Goal: Task Accomplishment & Management: Complete application form

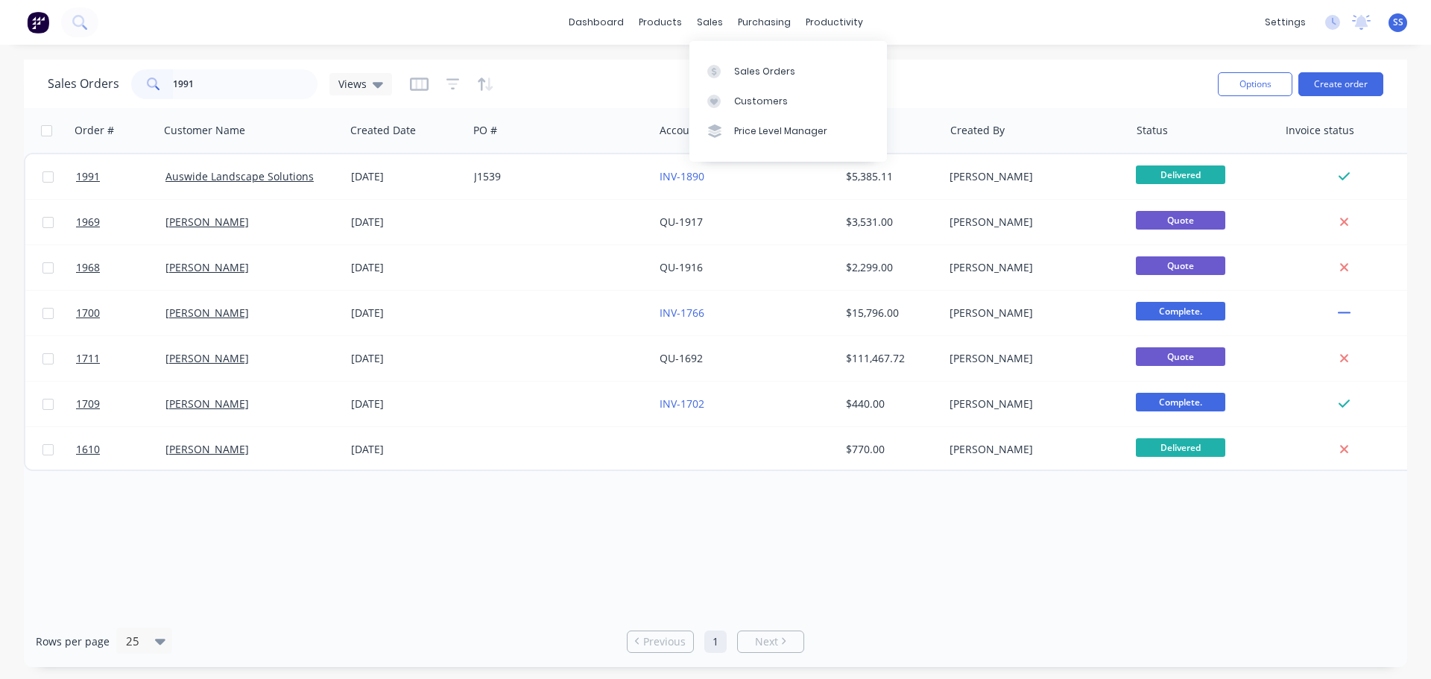
click at [299, 89] on input "1991" at bounding box center [245, 84] width 145 height 30
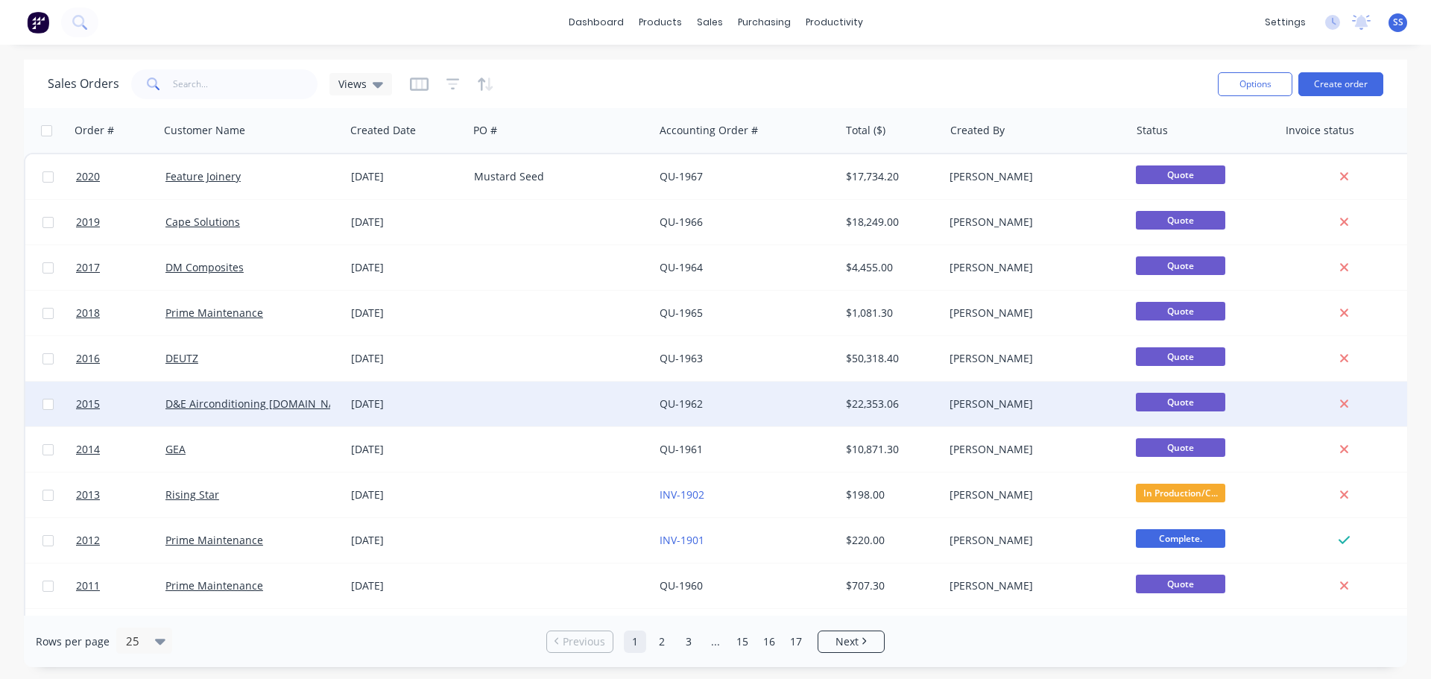
click at [438, 397] on div "[DATE]" at bounding box center [406, 404] width 111 height 15
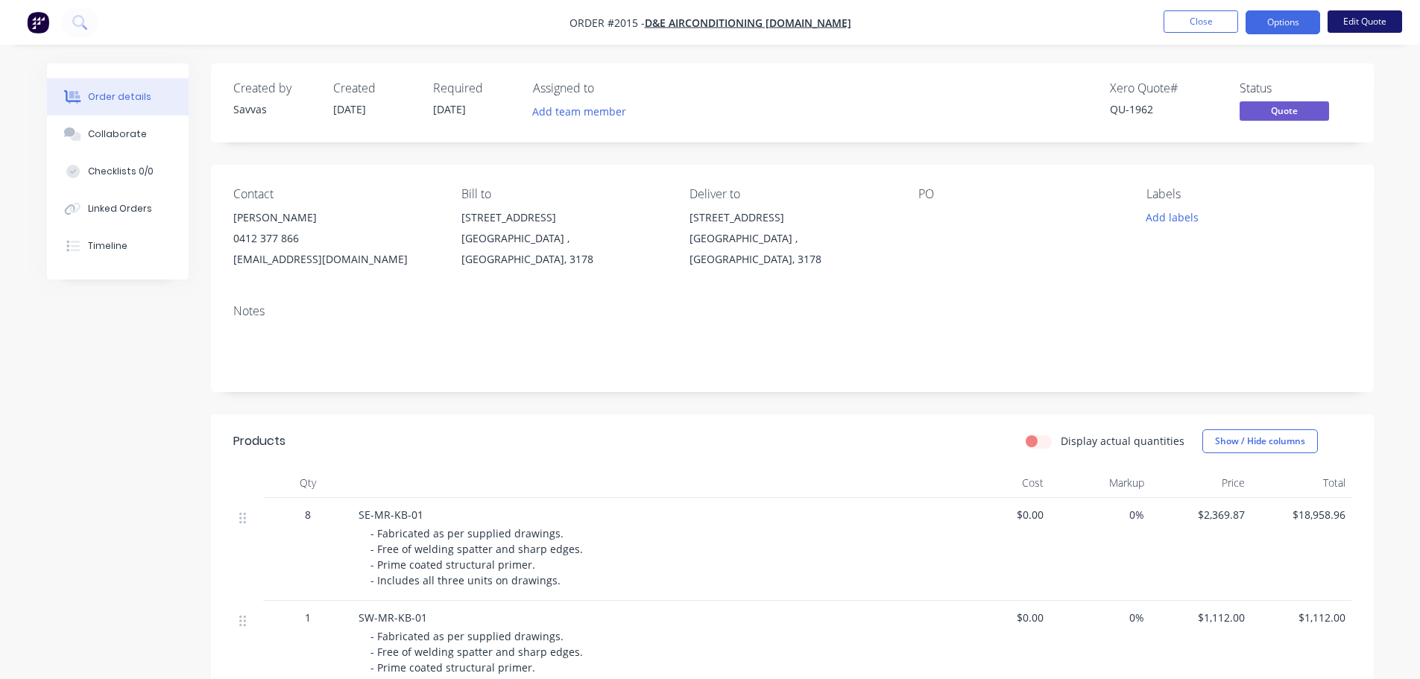
click at [1342, 25] on button "Edit Quote" at bounding box center [1364, 21] width 75 height 22
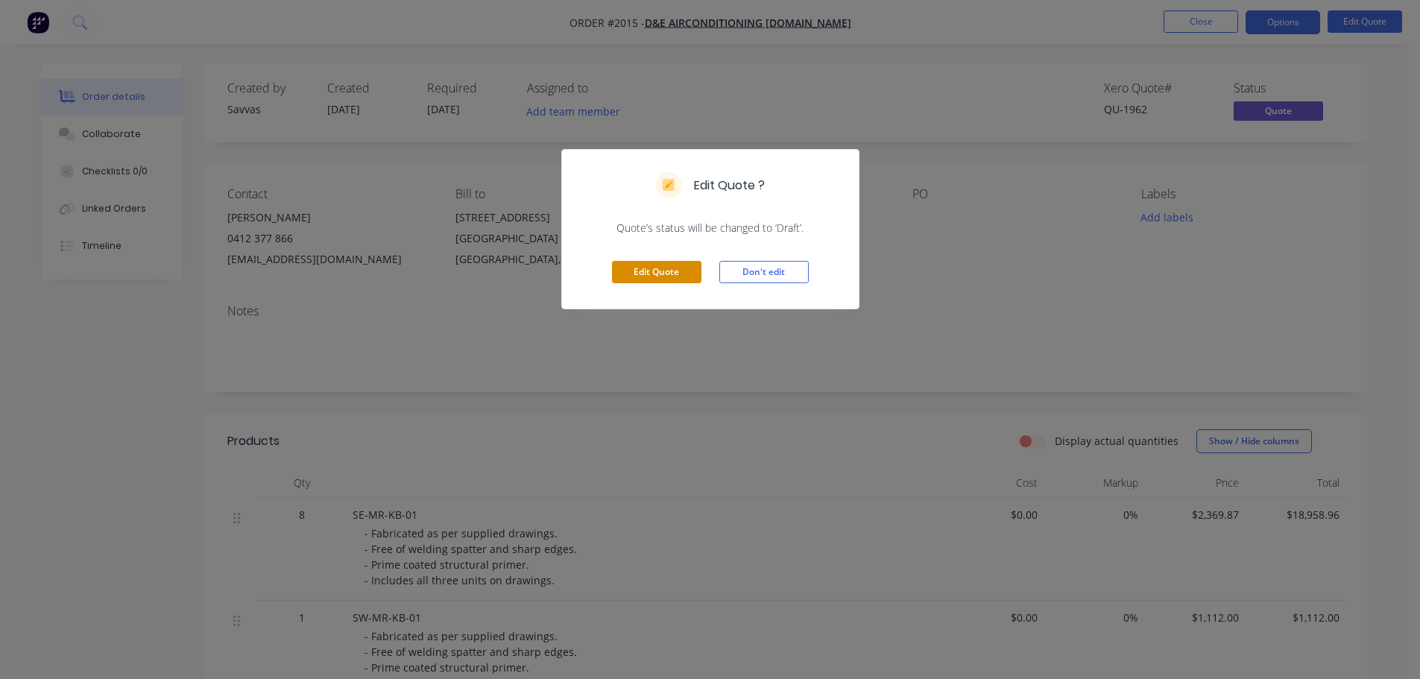
click at [642, 277] on button "Edit Quote" at bounding box center [656, 272] width 89 height 22
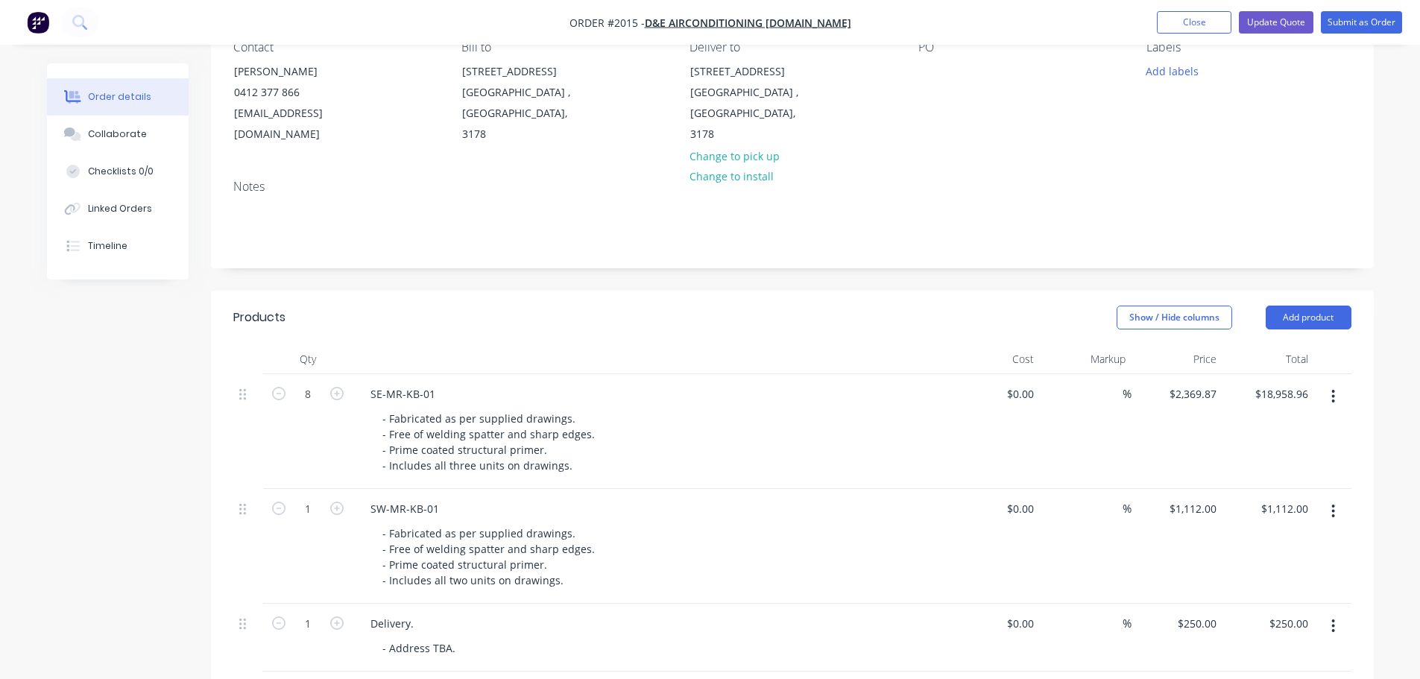
scroll to position [149, 0]
click at [283, 393] on icon "button" at bounding box center [278, 391] width 13 height 13
type input "7"
type input "$16,589.09"
click at [283, 393] on icon "button" at bounding box center [278, 391] width 13 height 13
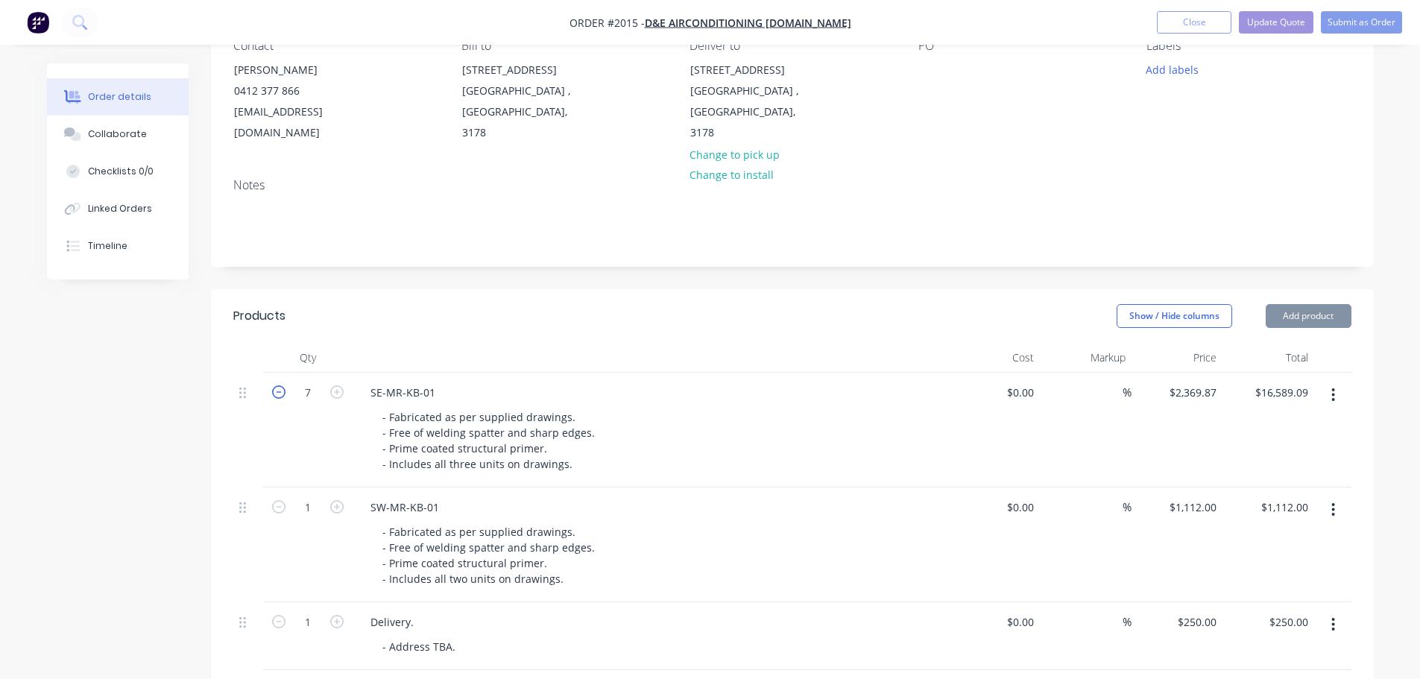
type input "6"
type input "$14,219.22"
click at [283, 393] on icon "button" at bounding box center [278, 391] width 13 height 13
type input "5"
type input "$11,849.35"
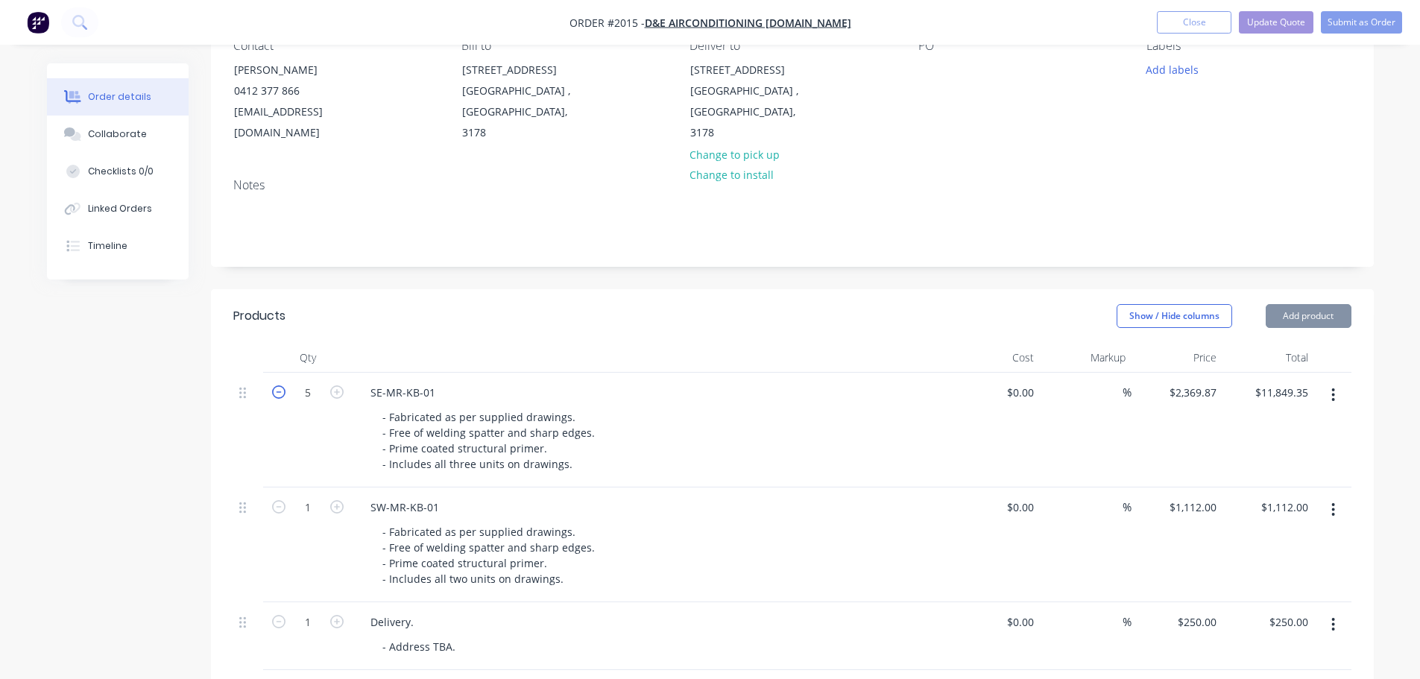
click at [283, 393] on icon "button" at bounding box center [278, 391] width 13 height 13
type input "4"
type input "$9,479.48"
click at [283, 393] on icon "button" at bounding box center [278, 391] width 13 height 13
type input "3"
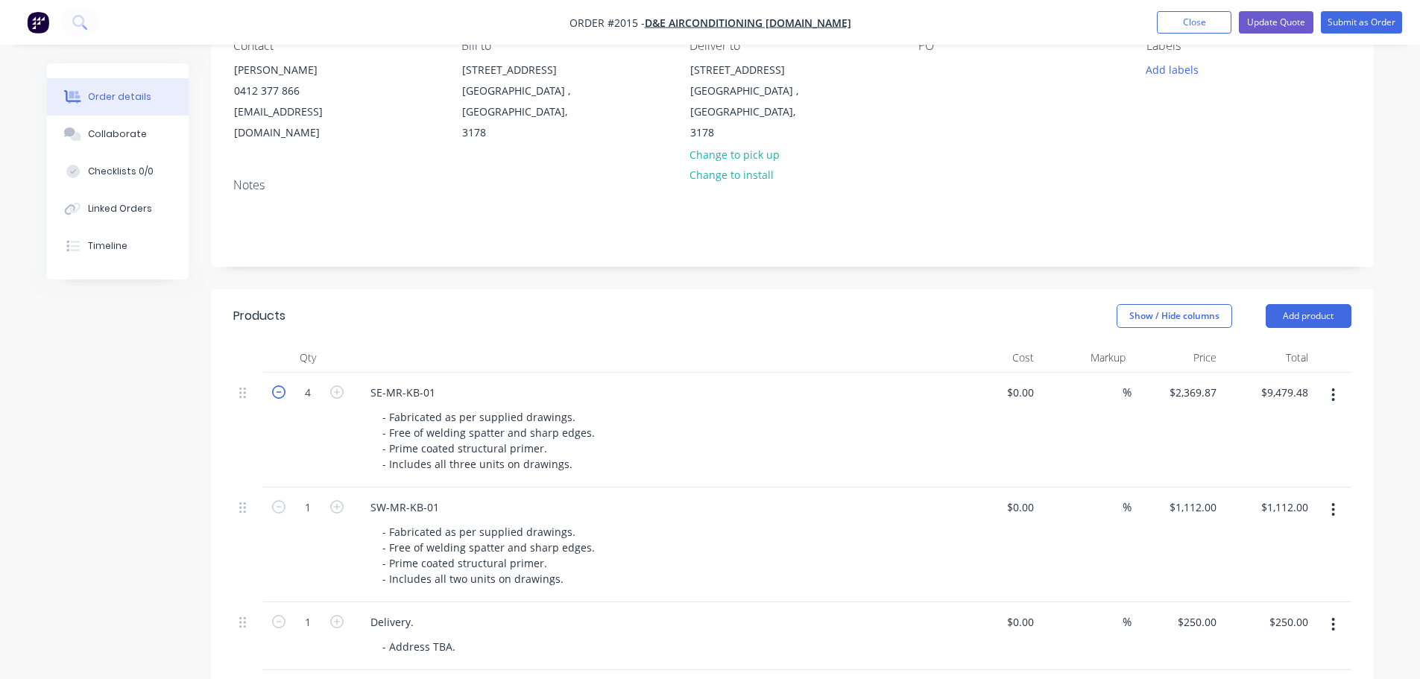
type input "$7,109.61"
click at [283, 393] on icon "button" at bounding box center [278, 391] width 13 height 13
type input "2"
type input "$4,739.74"
click at [283, 393] on icon "button" at bounding box center [278, 391] width 13 height 13
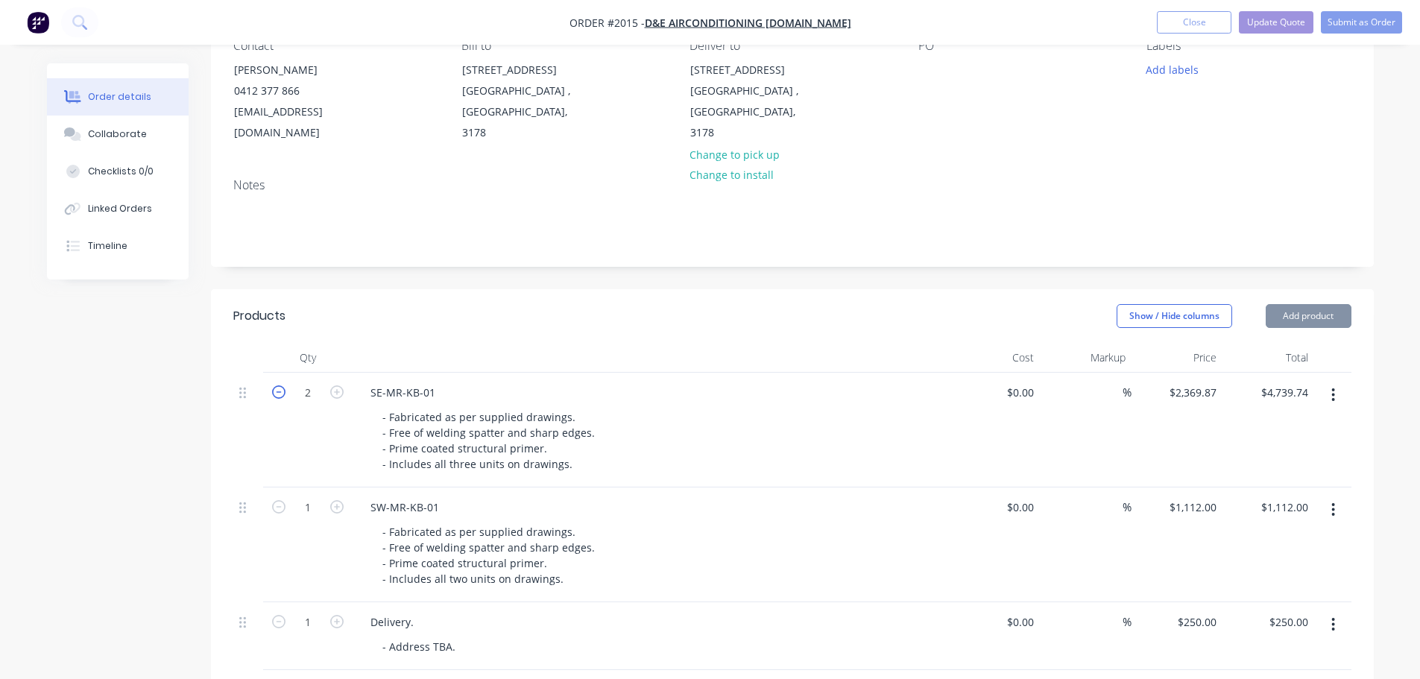
type input "1"
type input "$2,369.87"
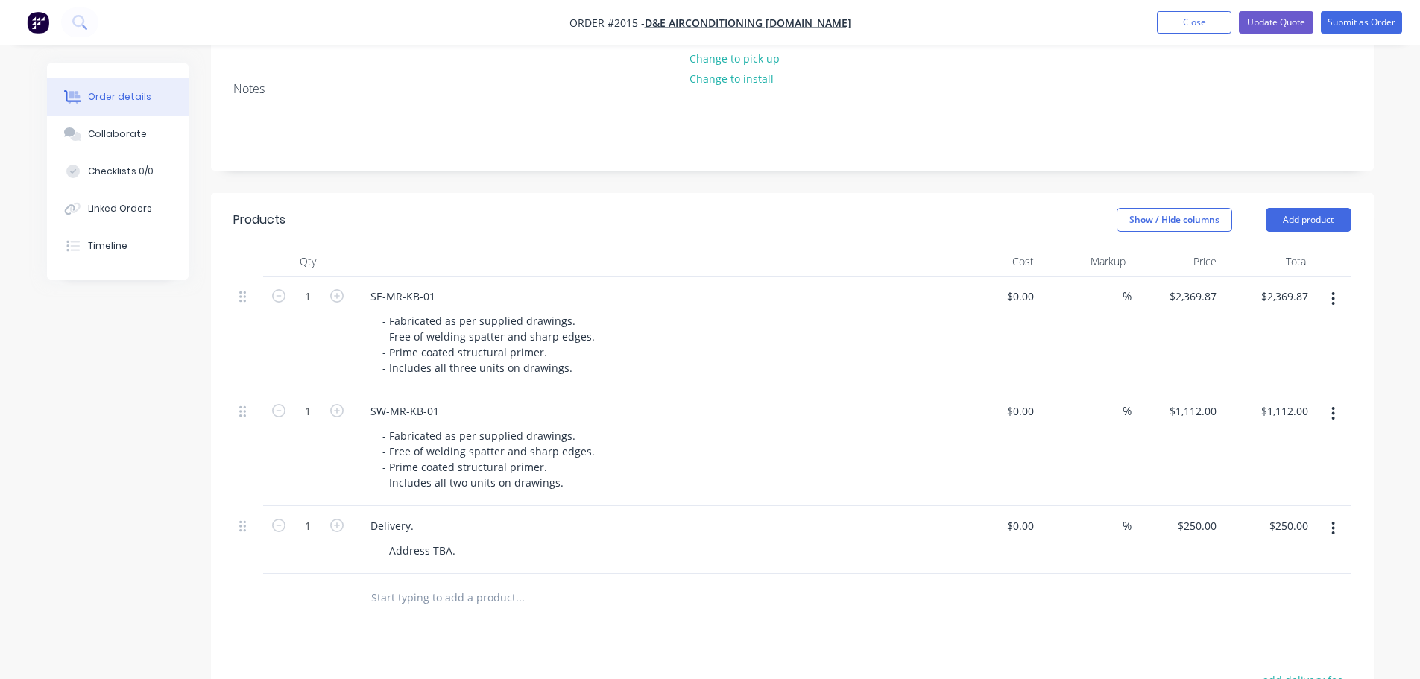
scroll to position [196, 0]
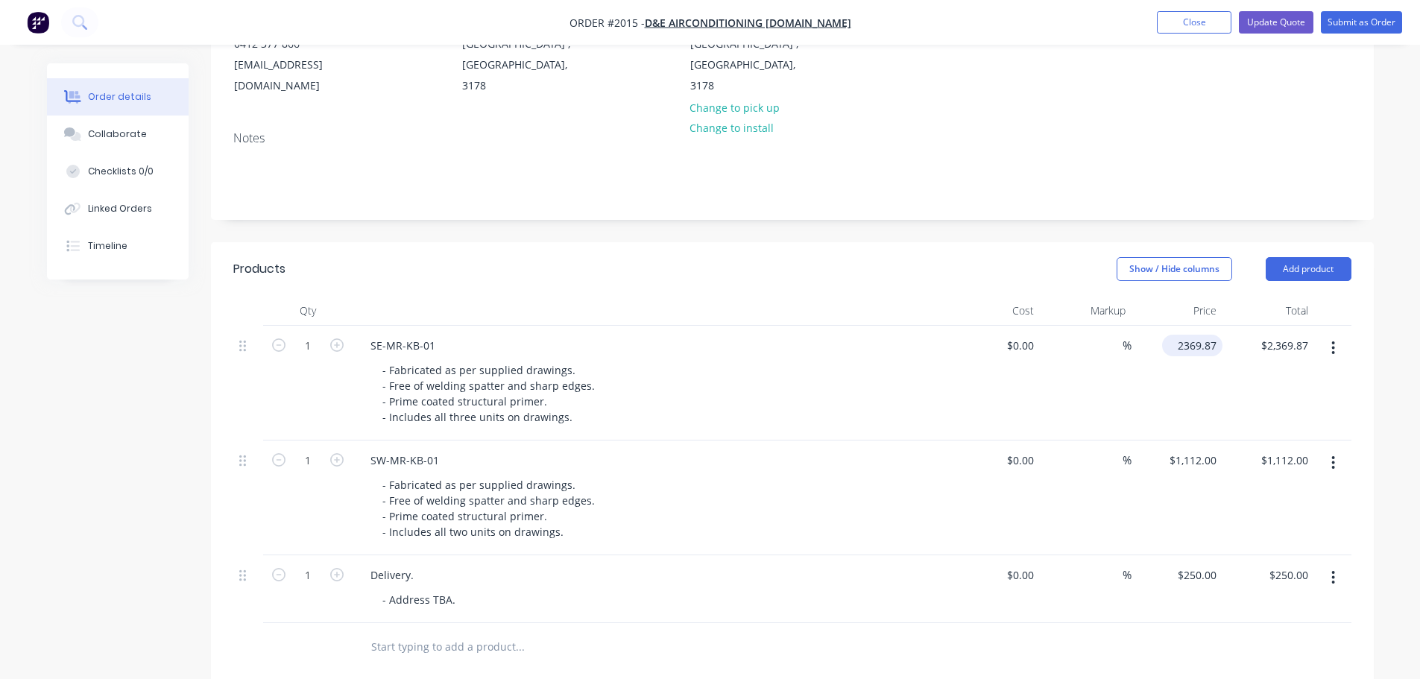
click at [1215, 348] on input "2369.87" at bounding box center [1195, 346] width 54 height 22
click at [1219, 352] on input "2369.87" at bounding box center [1199, 346] width 46 height 22
click at [1219, 350] on input "2369.87" at bounding box center [1199, 346] width 46 height 22
click at [1217, 347] on input "2369.87" at bounding box center [1199, 346] width 46 height 22
click at [1210, 347] on input "2369.87" at bounding box center [1199, 346] width 46 height 22
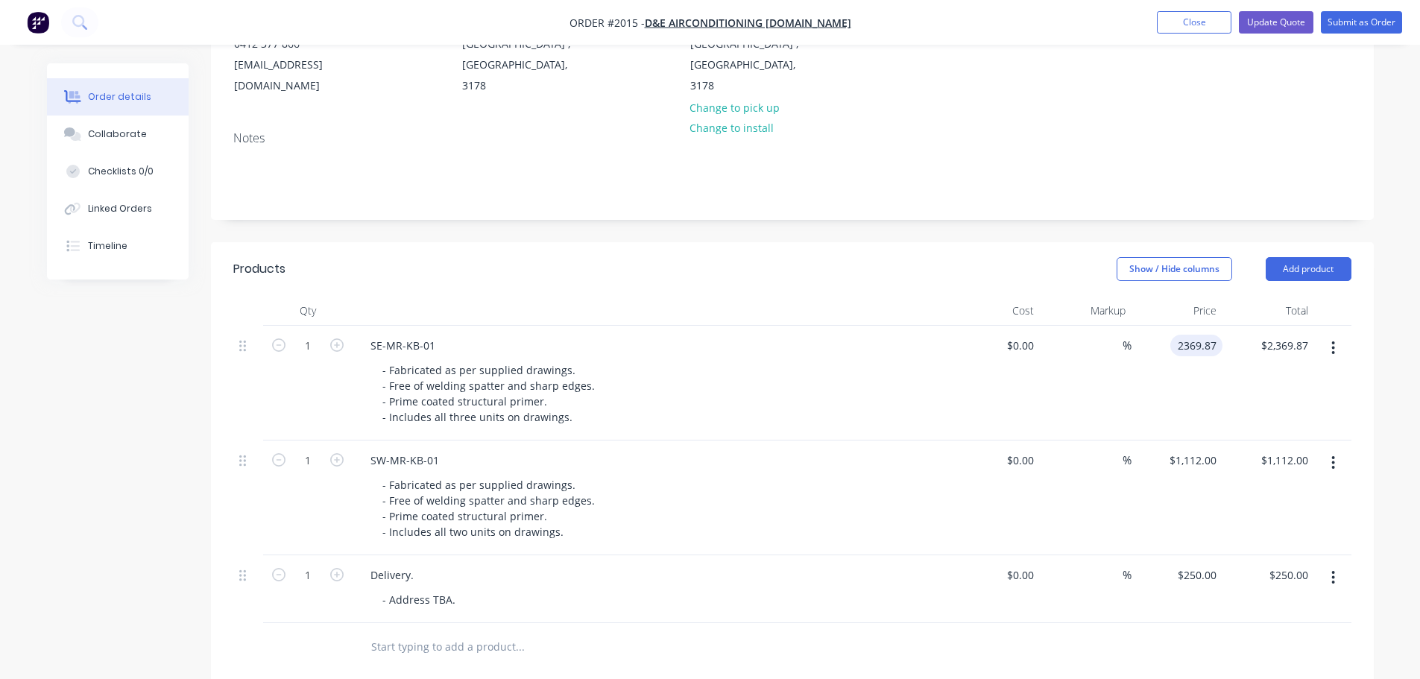
click at [1214, 347] on input "2369.87" at bounding box center [1199, 346] width 46 height 22
click at [1207, 374] on div "$2,369.87 2369.87" at bounding box center [1177, 383] width 92 height 115
click at [1207, 353] on input "2369.87" at bounding box center [1195, 346] width 54 height 22
type input "$2,369.00"
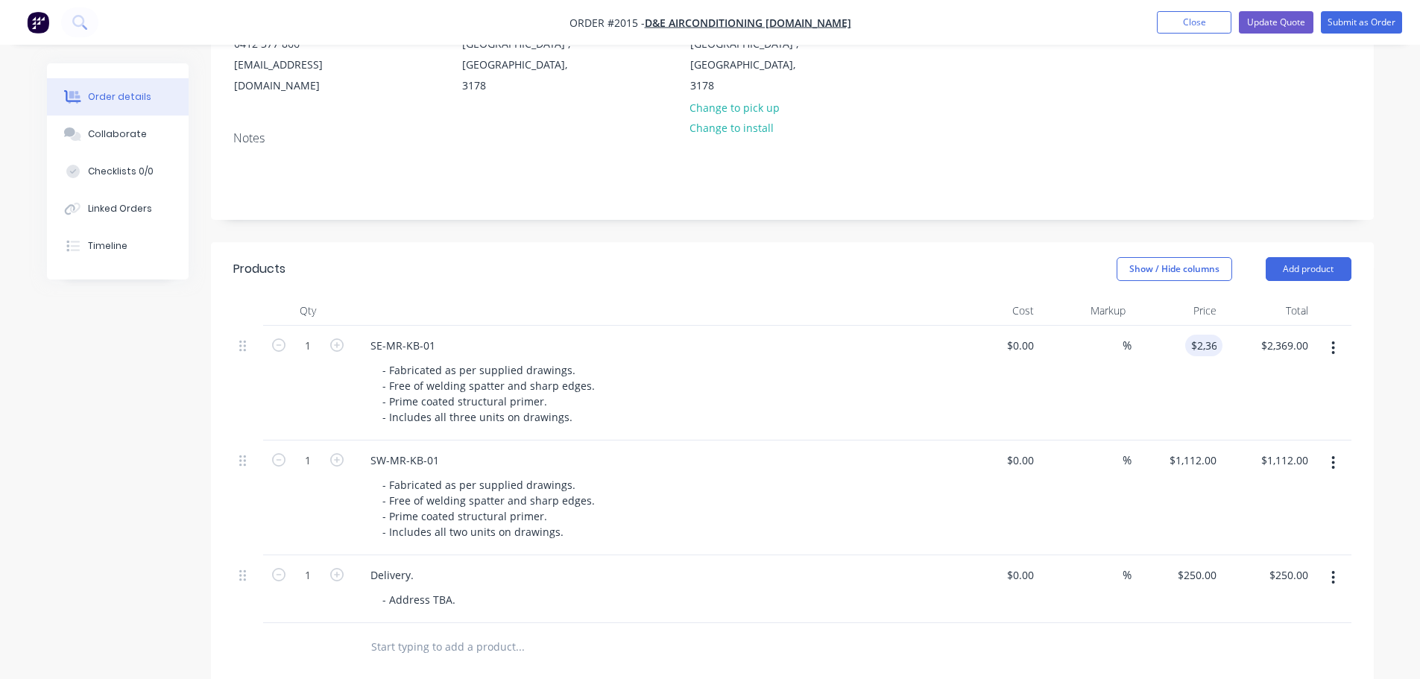
click at [1104, 414] on div "%" at bounding box center [1086, 383] width 92 height 115
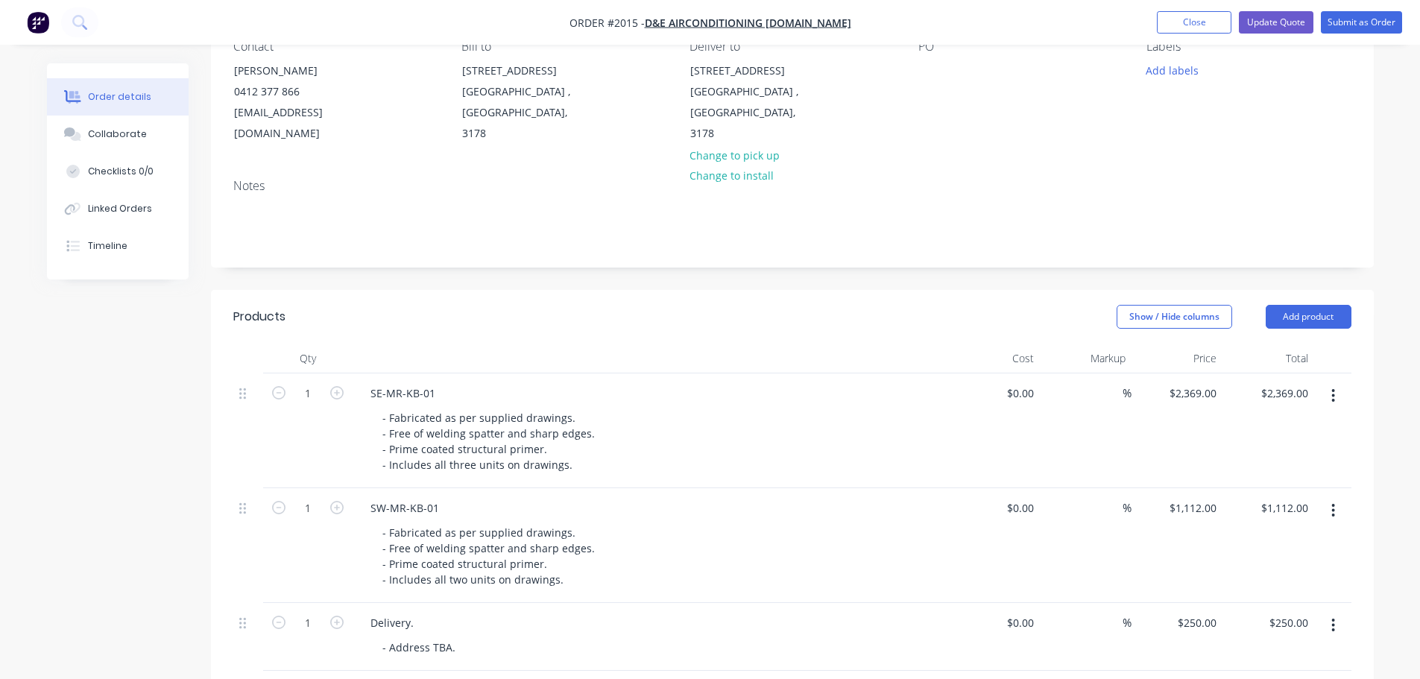
scroll to position [121, 0]
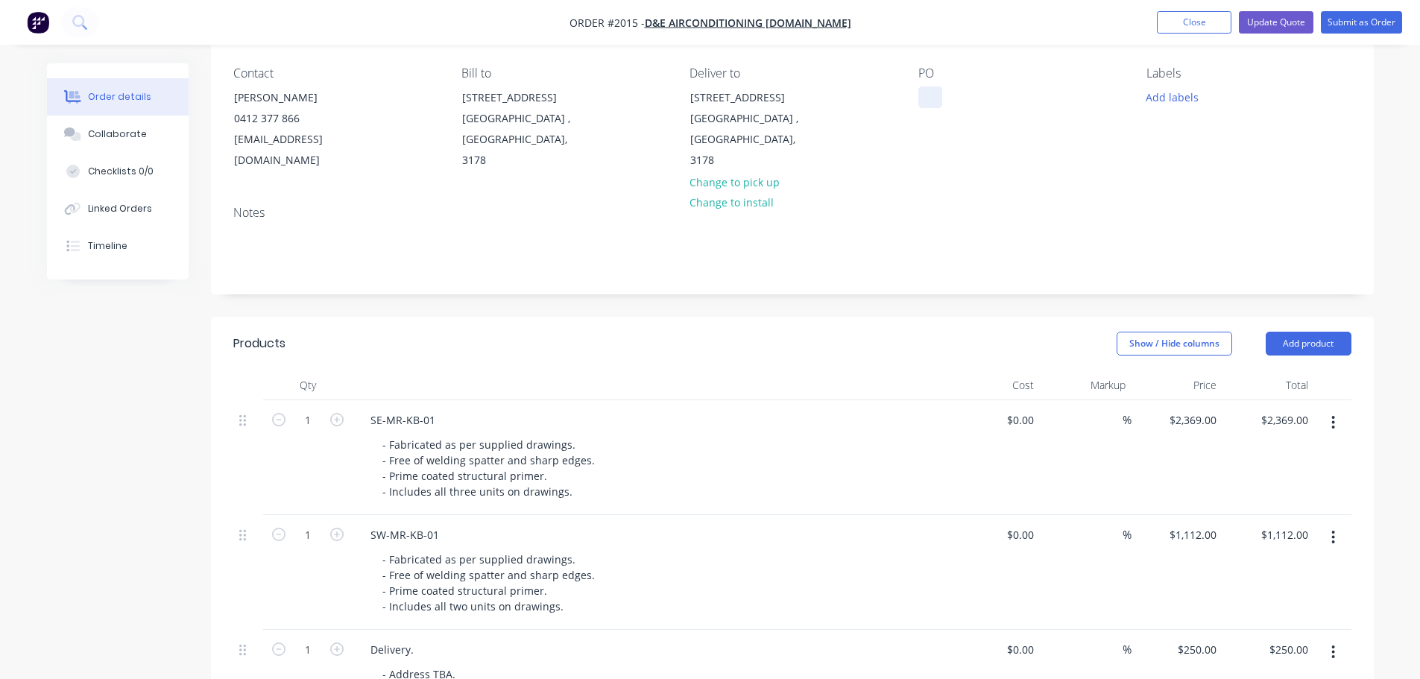
click at [923, 98] on div at bounding box center [930, 97] width 24 height 22
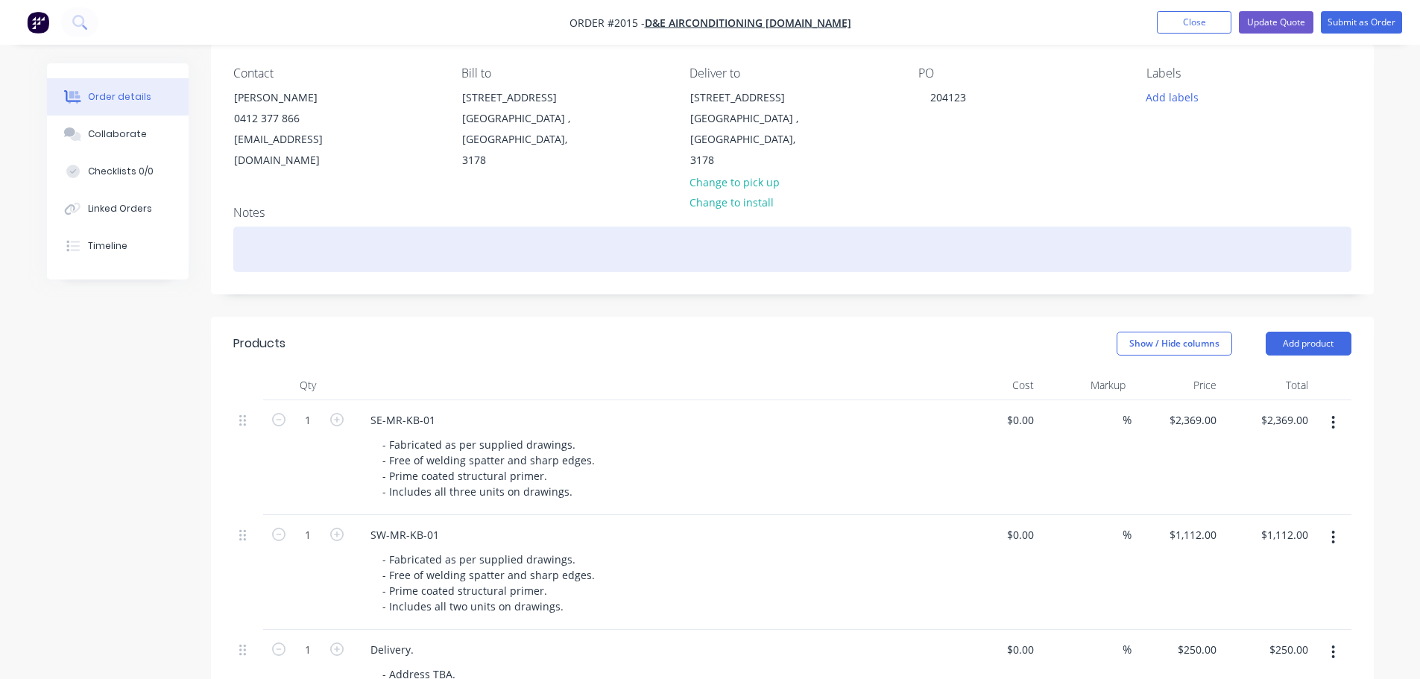
click at [1170, 249] on div at bounding box center [792, 249] width 1118 height 45
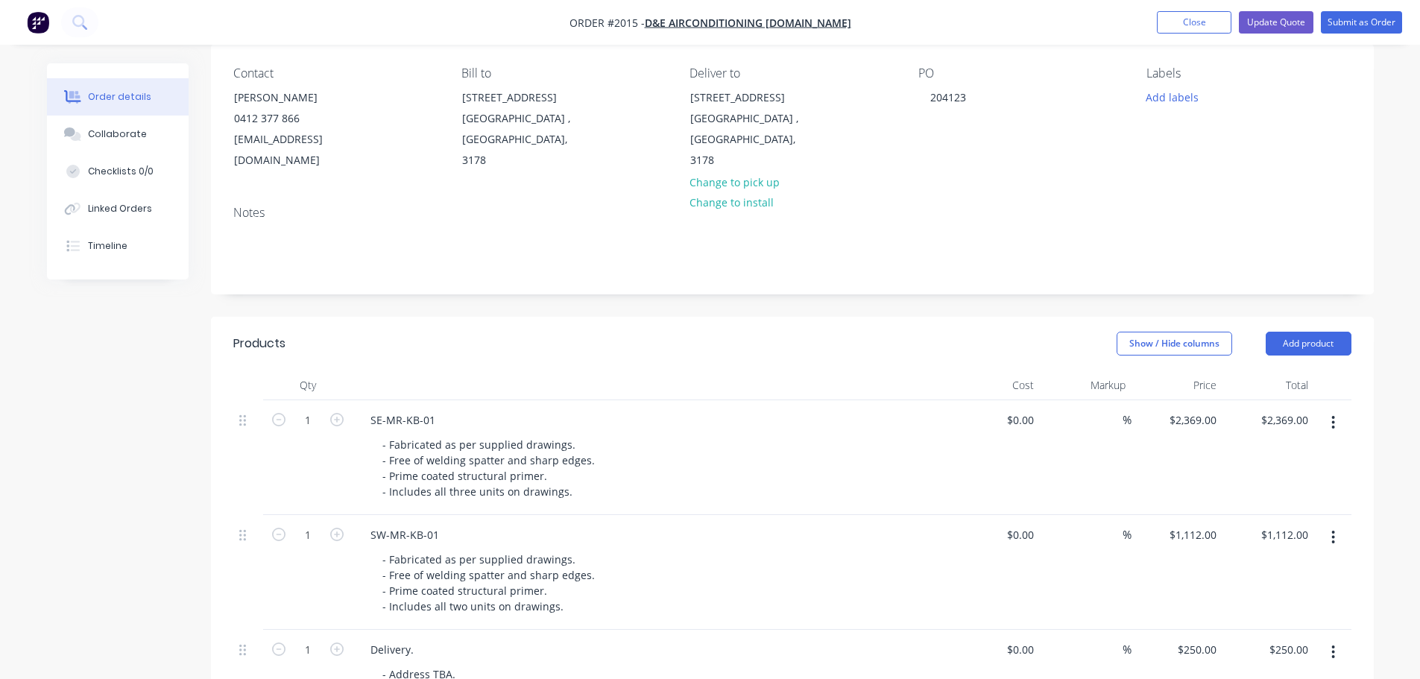
click at [1079, 301] on div "Created by Savvas Created [DATE] Required [DATE] Assigned to Add team member Xe…" at bounding box center [792, 523] width 1163 height 1162
click at [1330, 18] on button "Submit as Order" at bounding box center [1361, 22] width 81 height 22
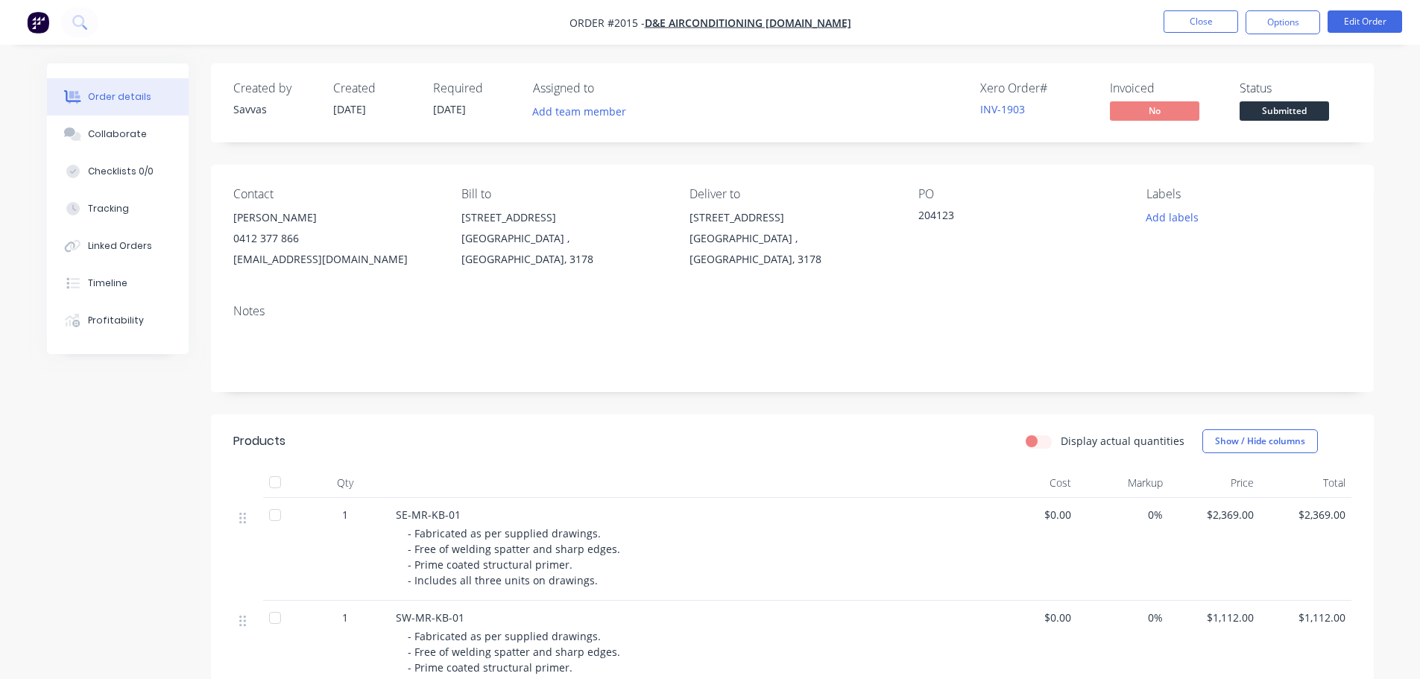
scroll to position [346, 0]
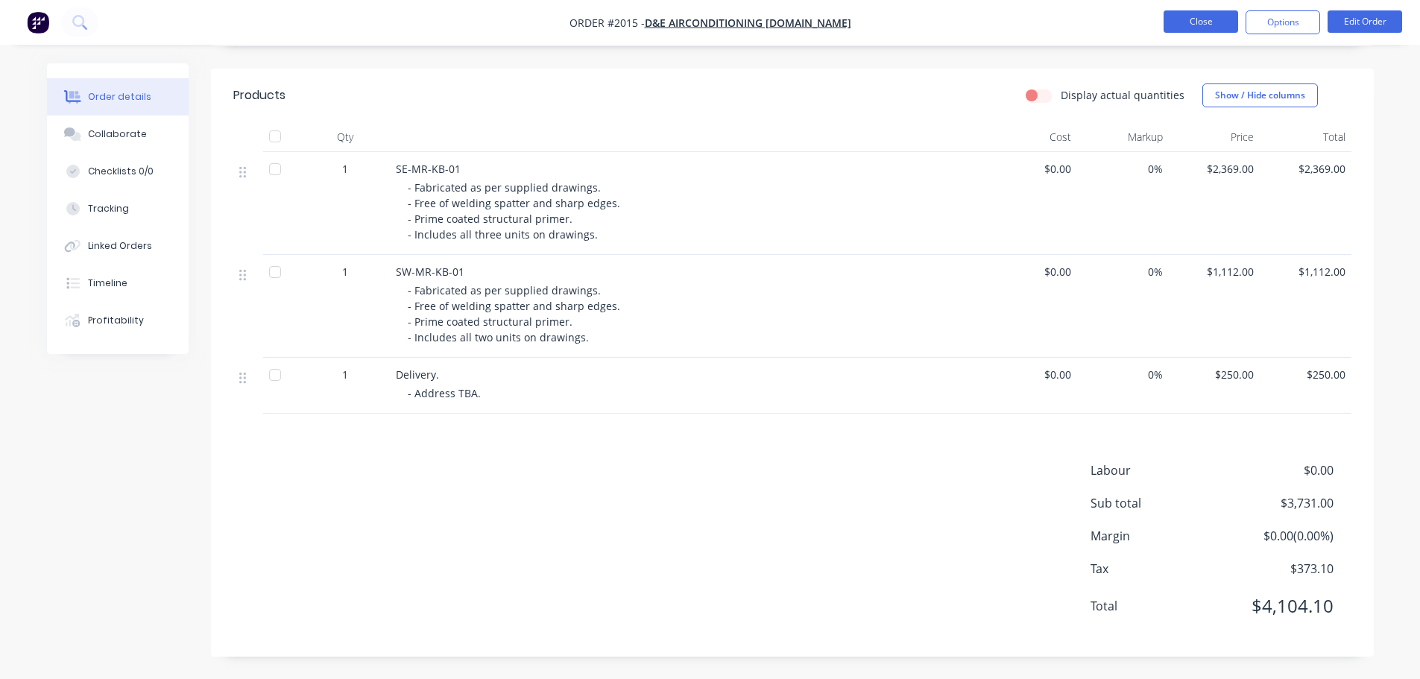
click at [1166, 29] on button "Close" at bounding box center [1200, 21] width 75 height 22
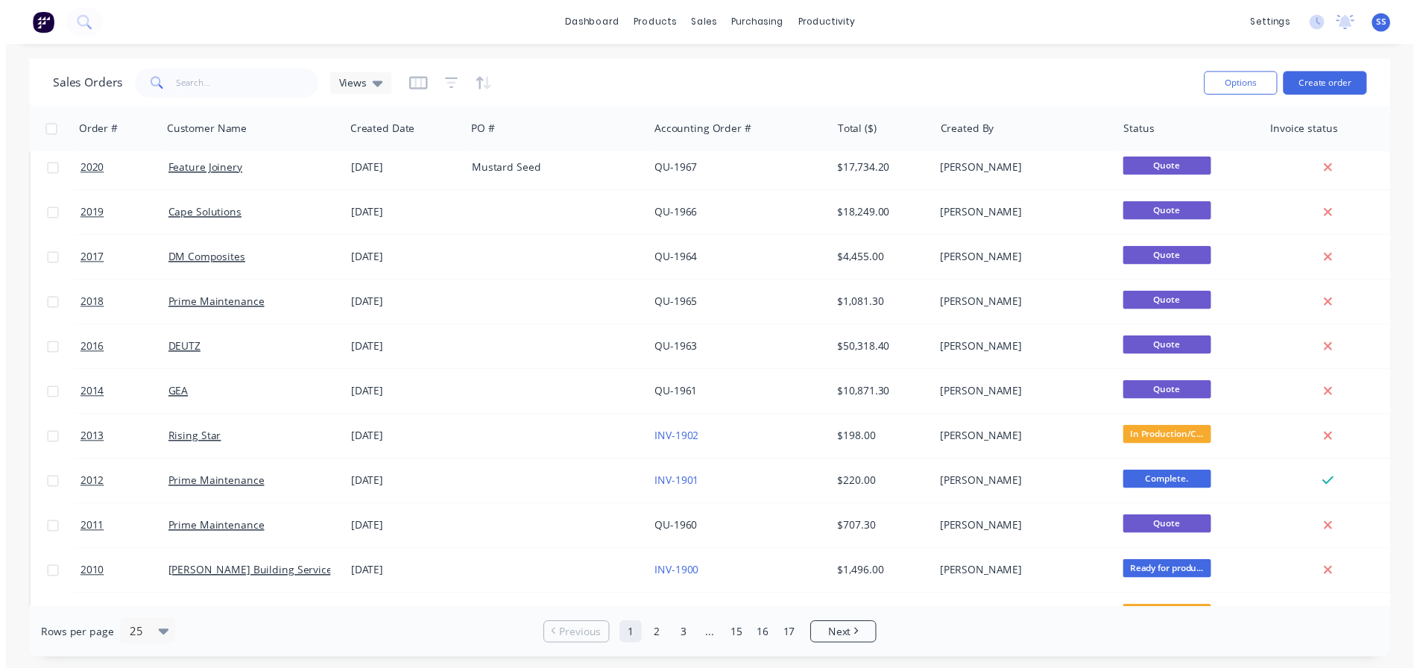
scroll to position [75, 0]
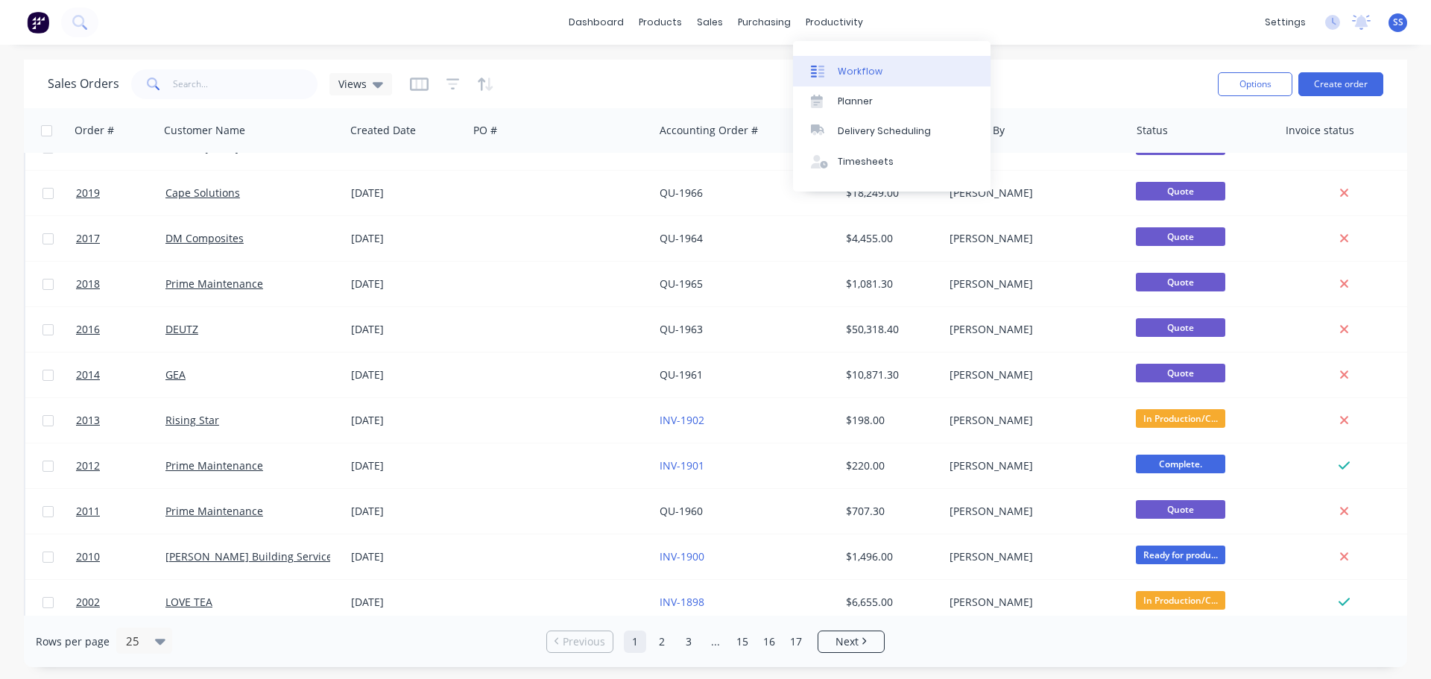
click at [829, 60] on link "Workflow" at bounding box center [892, 71] width 198 height 30
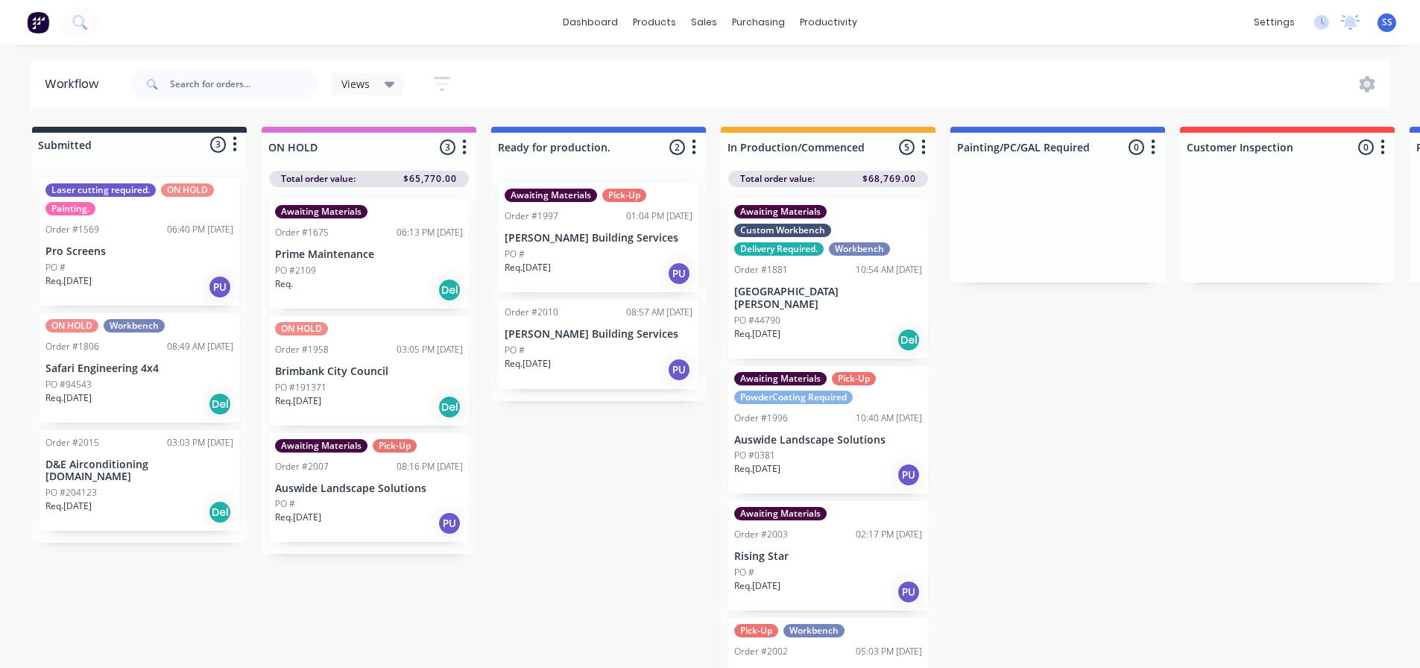
click at [649, 259] on div "PO #" at bounding box center [599, 253] width 188 height 13
